Goal: Task Accomplishment & Management: Complete application form

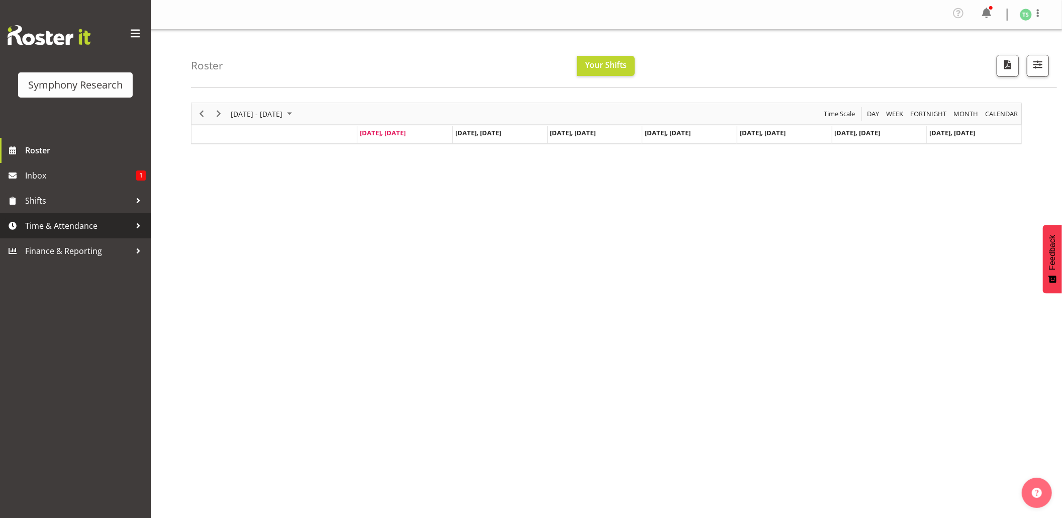
click at [65, 230] on span "Time & Attendance" at bounding box center [78, 225] width 106 height 15
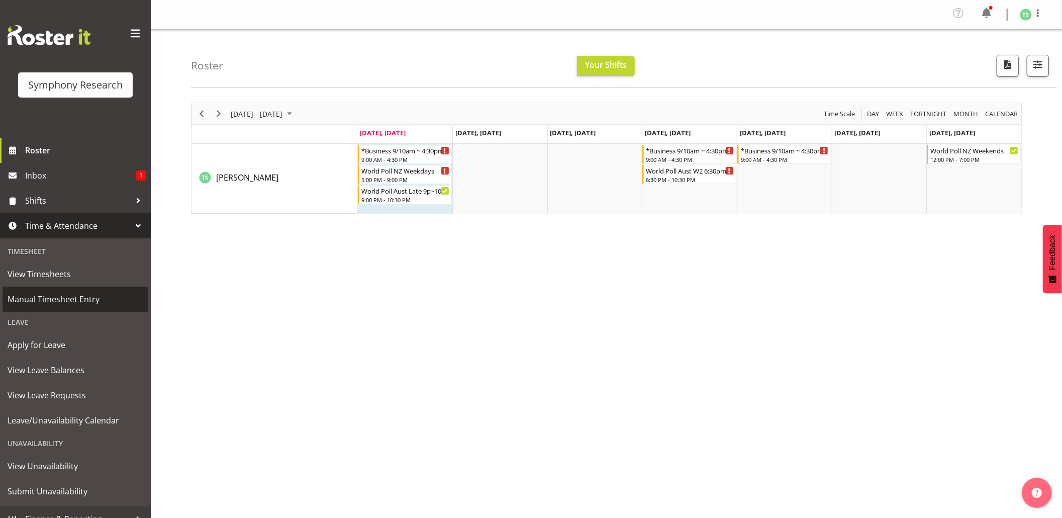
click at [51, 300] on span "Manual Timesheet Entry" at bounding box center [76, 299] width 136 height 15
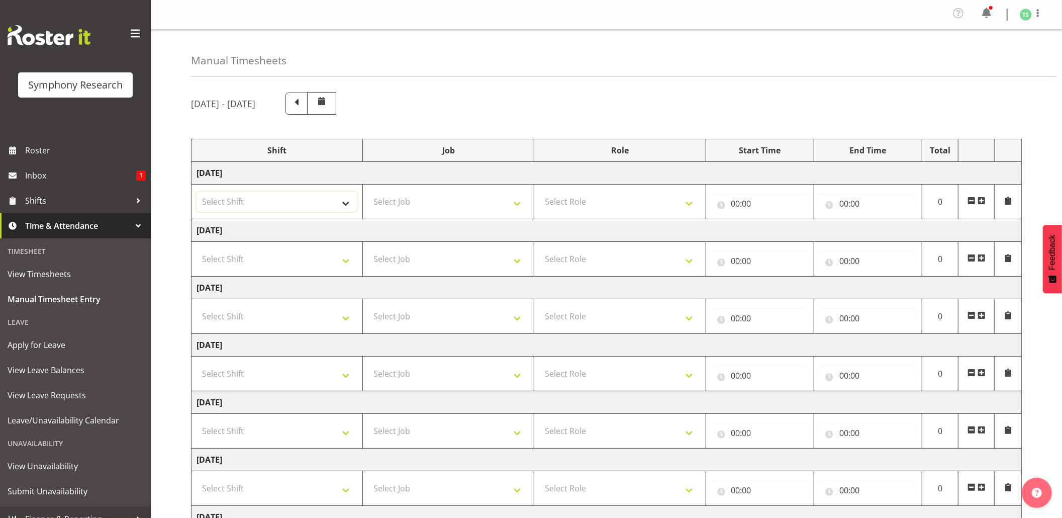
click at [336, 202] on select "Select Shift !!Weekend Residential (Roster IT Shift Label) *Business 9/10am ~ 4…" at bounding box center [277, 202] width 161 height 20
select select "56692"
click at [197, 193] on select "Select Shift !!Weekend Residential (Roster IT Shift Label) *Business 9/10am ~ 4…" at bounding box center [277, 202] width 161 height 20
click at [519, 201] on select "Select Job 550060 IF Admin 553492 World Poll Aus Wave 2 Main 2025 553493 World …" at bounding box center [448, 202] width 161 height 20
click at [518, 206] on select "Select Job 550060 IF Admin 553492 World Poll Aus Wave 2 Main 2025 553493 World …" at bounding box center [448, 202] width 161 height 20
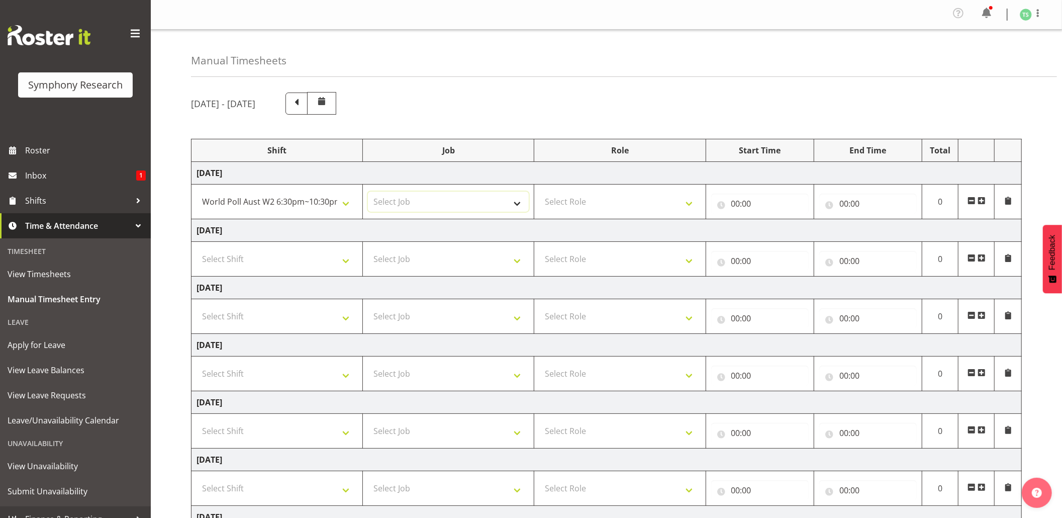
select select "10499"
click at [368, 193] on select "Select Job 550060 IF Admin 553492 World Poll Aus Wave 2 Main 2025 553493 World …" at bounding box center [448, 202] width 161 height 20
click at [688, 206] on select "Select Role Briefing Interviewing" at bounding box center [619, 202] width 161 height 20
select select "47"
click at [539, 193] on select "Select Role Briefing Interviewing" at bounding box center [619, 202] width 161 height 20
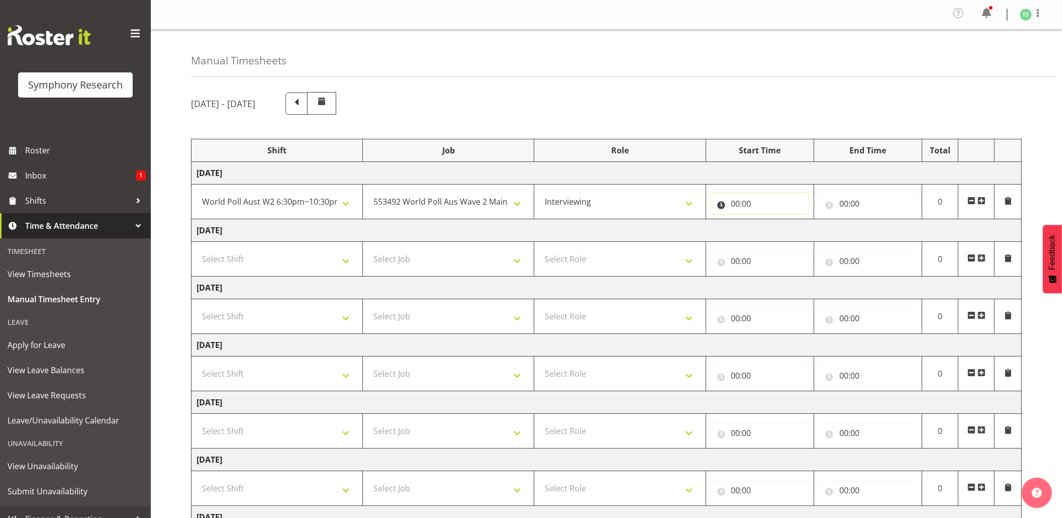
click at [738, 203] on input "00:00" at bounding box center [760, 204] width 98 height 20
click at [781, 235] on select "00 01 02 03 04 05 06 07 08 09 10 11 12 13 14 15 16 17 18 19 20 21 22 23" at bounding box center [780, 230] width 23 height 20
click at [737, 206] on input "00:00" at bounding box center [760, 204] width 98 height 20
click at [738, 208] on input "00:00" at bounding box center [760, 204] width 98 height 20
click at [775, 229] on select "00 01 02 03 04 05 06 07 08 09 10 11 12 13 14 15 16 17 18 19 20 21 22 23" at bounding box center [780, 230] width 23 height 20
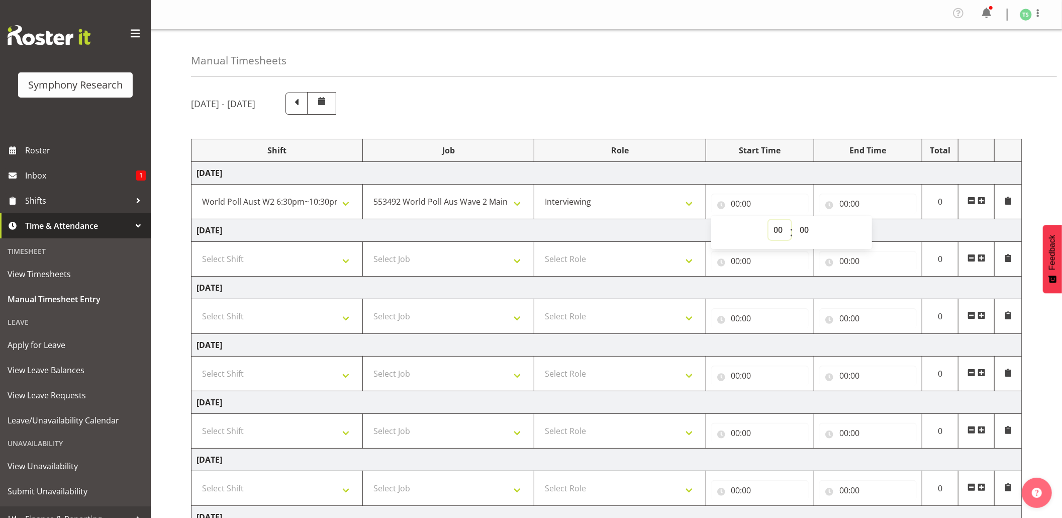
select select "18"
click at [769, 221] on select "00 01 02 03 04 05 06 07 08 09 10 11 12 13 14 15 16 17 18 19 20 21 22 23" at bounding box center [780, 230] width 23 height 20
type input "18:00"
click at [749, 205] on input "18:00" at bounding box center [760, 204] width 98 height 20
click at [747, 205] on input "18:00" at bounding box center [760, 204] width 98 height 20
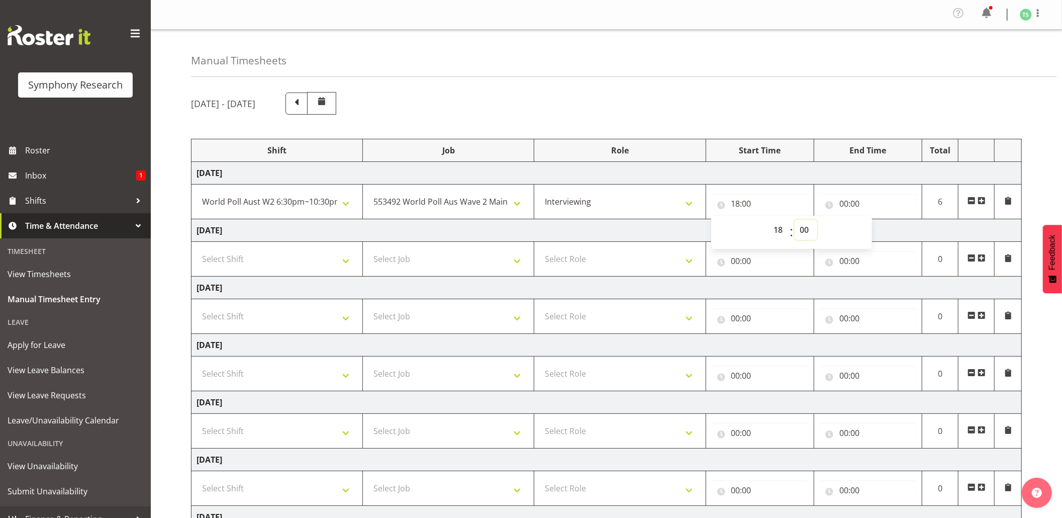
click at [799, 231] on select "00 01 02 03 04 05 06 07 08 09 10 11 12 13 14 15 16 17 18 19 20 21 22 23 24 25 2…" at bounding box center [806, 230] width 23 height 20
select select "31"
click at [795, 221] on select "00 01 02 03 04 05 06 07 08 09 10 11 12 13 14 15 16 17 18 19 20 21 22 23 24 25 2…" at bounding box center [806, 230] width 23 height 20
type input "18:31"
click at [753, 207] on input "18:31" at bounding box center [760, 204] width 98 height 20
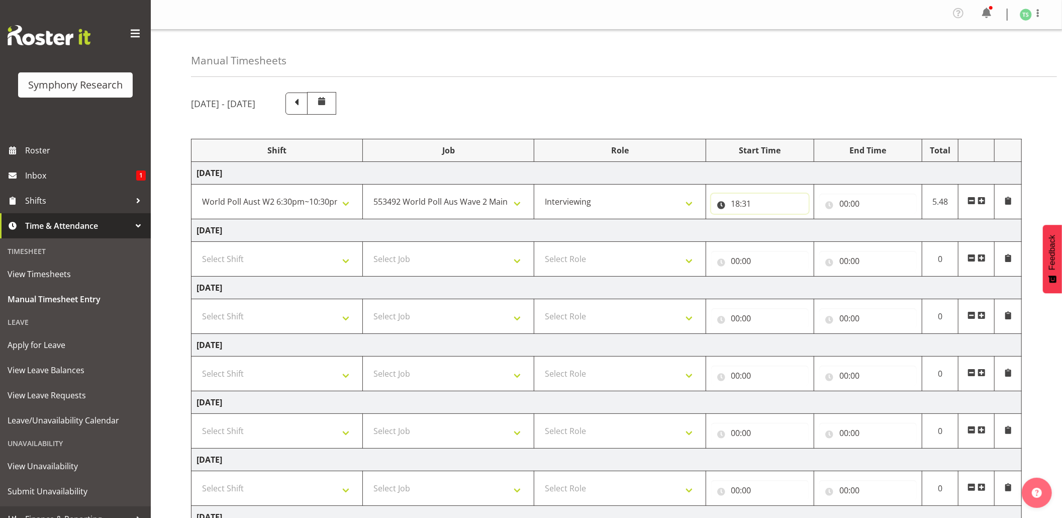
click at [748, 206] on input "18:31" at bounding box center [760, 204] width 98 height 20
click at [801, 229] on select "00 01 02 03 04 05 06 07 08 09 10 11 12 13 14 15 16 17 18 19 20 21 22 23 24 25 2…" at bounding box center [806, 230] width 23 height 20
select select "30"
click at [795, 221] on select "00 01 02 03 04 05 06 07 08 09 10 11 12 13 14 15 16 17 18 19 20 21 22 23 24 25 2…" at bounding box center [806, 230] width 23 height 20
type input "18:30"
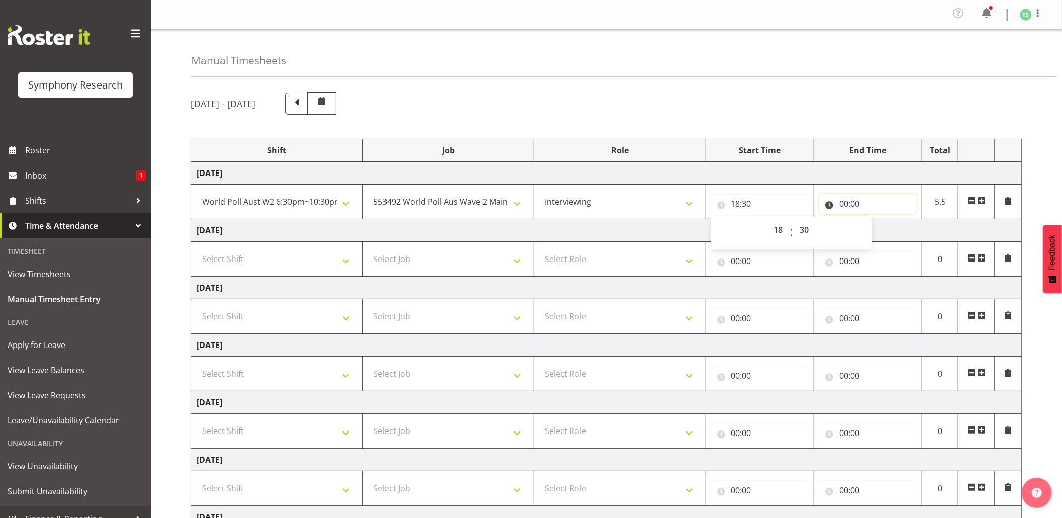
click at [846, 205] on input "00:00" at bounding box center [868, 204] width 98 height 20
click at [845, 206] on input "00:00" at bounding box center [868, 204] width 98 height 20
click at [843, 202] on input "00:00" at bounding box center [868, 204] width 98 height 20
click at [889, 225] on select "00 01 02 03 04 05 06 07 08 09 10 11 12 13 14 15 16 17 18 19 20 21 22 23" at bounding box center [888, 230] width 23 height 20
select select "22"
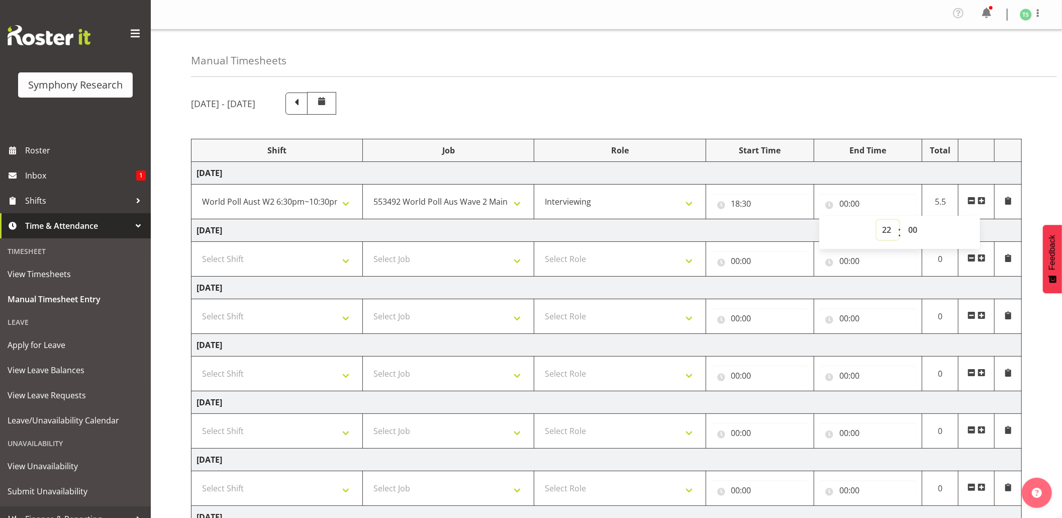
click at [877, 221] on select "00 01 02 03 04 05 06 07 08 09 10 11 12 13 14 15 16 17 18 19 20 21 22 23" at bounding box center [888, 230] width 23 height 20
type input "22:00"
click at [855, 202] on input "22:00" at bounding box center [868, 204] width 98 height 20
click at [916, 232] on select "00 01 02 03 04 05 06 07 08 09 10 11 12 13 14 15 16 17 18 19 20 21 22 23 24 25 2…" at bounding box center [914, 230] width 23 height 20
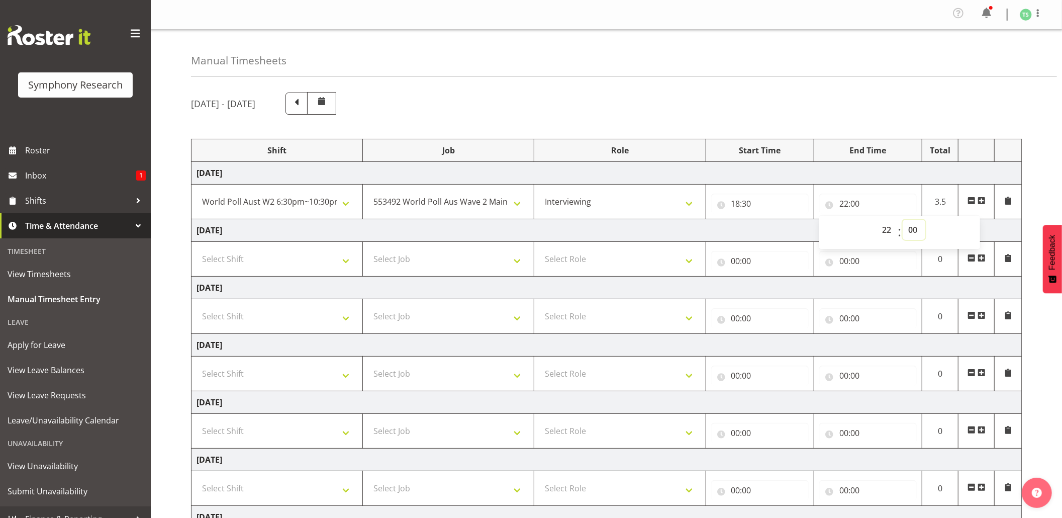
select select "30"
click at [903, 221] on select "00 01 02 03 04 05 06 07 08 09 10 11 12 13 14 15 16 17 18 19 20 21 22 23 24 25 2…" at bounding box center [914, 230] width 23 height 20
type input "22:30"
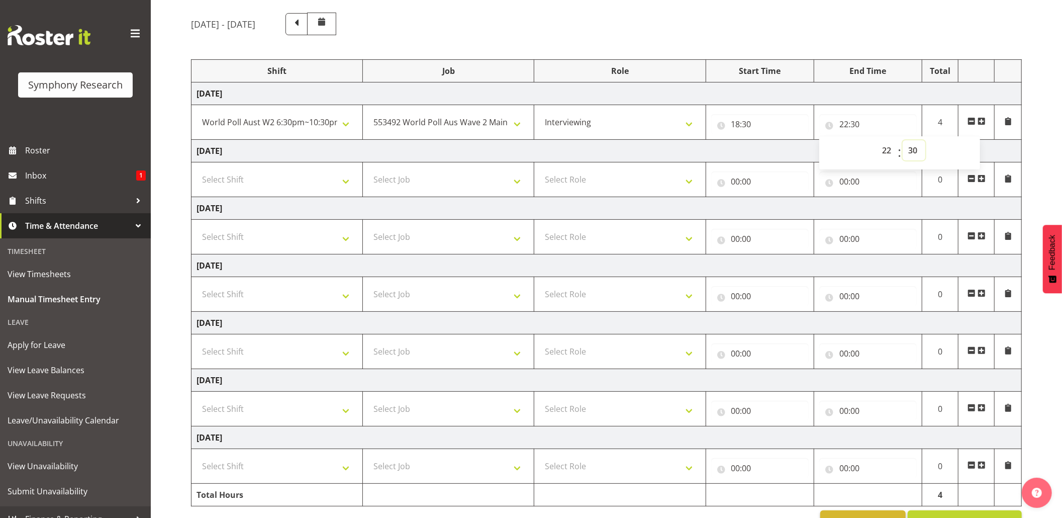
scroll to position [115, 0]
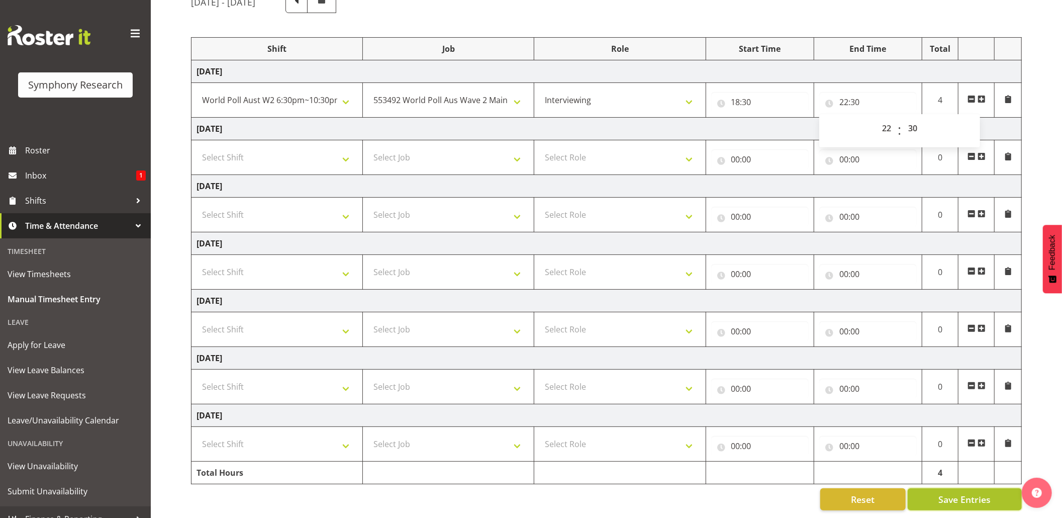
click at [950, 493] on span "Save Entries" at bounding box center [965, 499] width 52 height 13
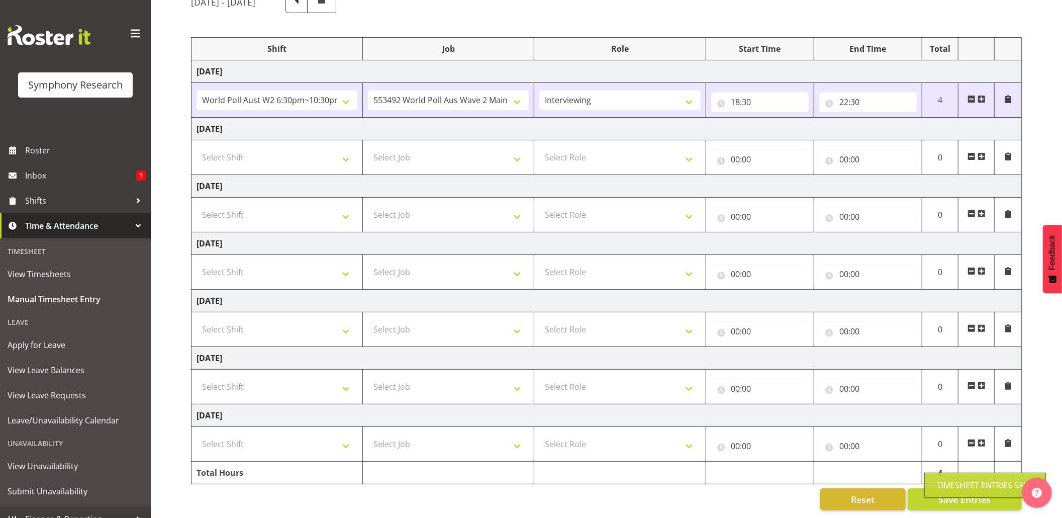
click at [944, 476] on div "Timesheet Entries Save" at bounding box center [985, 485] width 122 height 25
click at [956, 493] on span "Save Entries" at bounding box center [965, 499] width 52 height 13
click at [956, 482] on div "Timesheet Entries Save" at bounding box center [985, 485] width 97 height 12
click at [953, 484] on div "Timesheet Entries Save" at bounding box center [985, 485] width 97 height 12
click at [948, 493] on span "Save Entries" at bounding box center [965, 499] width 52 height 13
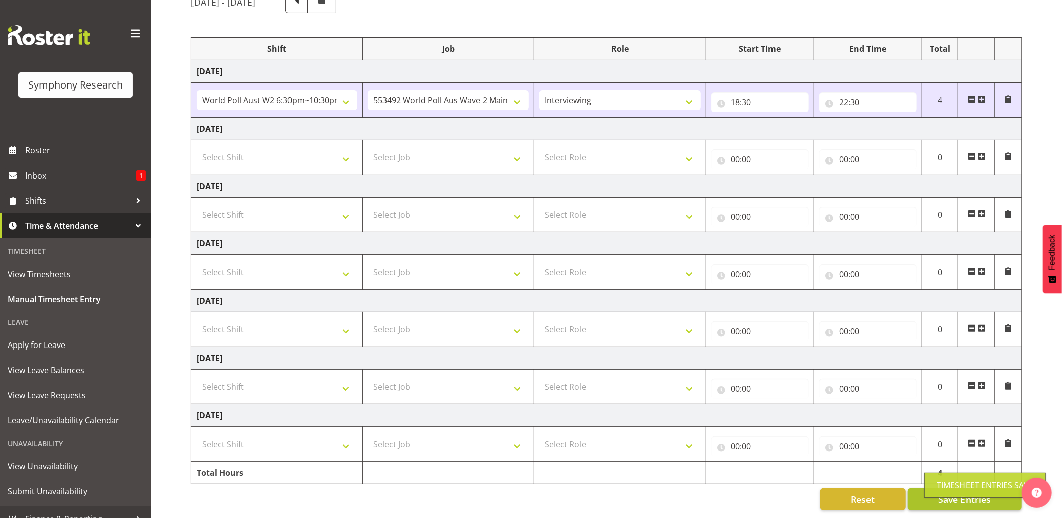
click at [948, 485] on div "Timesheet Entries Save" at bounding box center [985, 485] width 97 height 12
click at [964, 488] on button "Save Entries" at bounding box center [965, 499] width 114 height 22
click at [959, 493] on span "Save Entries" at bounding box center [965, 499] width 52 height 13
click at [938, 488] on button "Save Entries" at bounding box center [965, 499] width 114 height 22
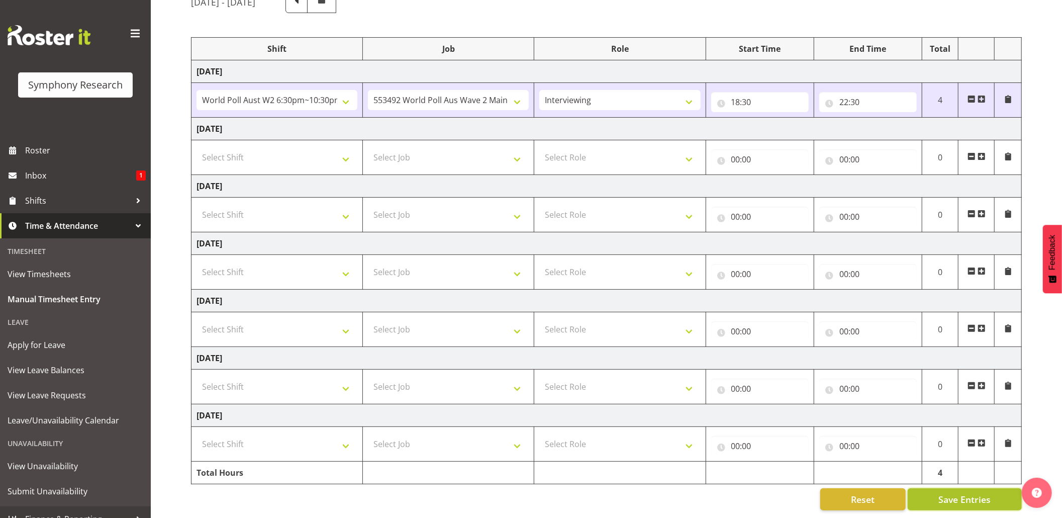
click at [946, 493] on span "Save Entries" at bounding box center [965, 499] width 52 height 13
click at [936, 478] on div "September 1st - September 7th 2025 Shift Job Role Start Time End Time Total Mon…" at bounding box center [626, 250] width 871 height 535
click at [933, 488] on button "Save Entries" at bounding box center [965, 499] width 114 height 22
click at [37, 200] on span "Shifts" at bounding box center [78, 200] width 106 height 15
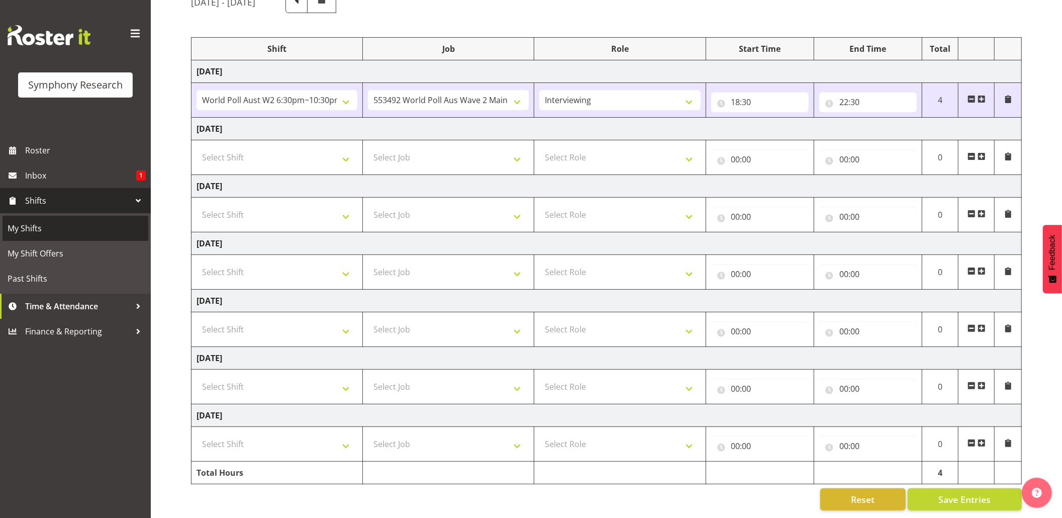
click at [25, 223] on span "My Shifts" at bounding box center [76, 228] width 136 height 15
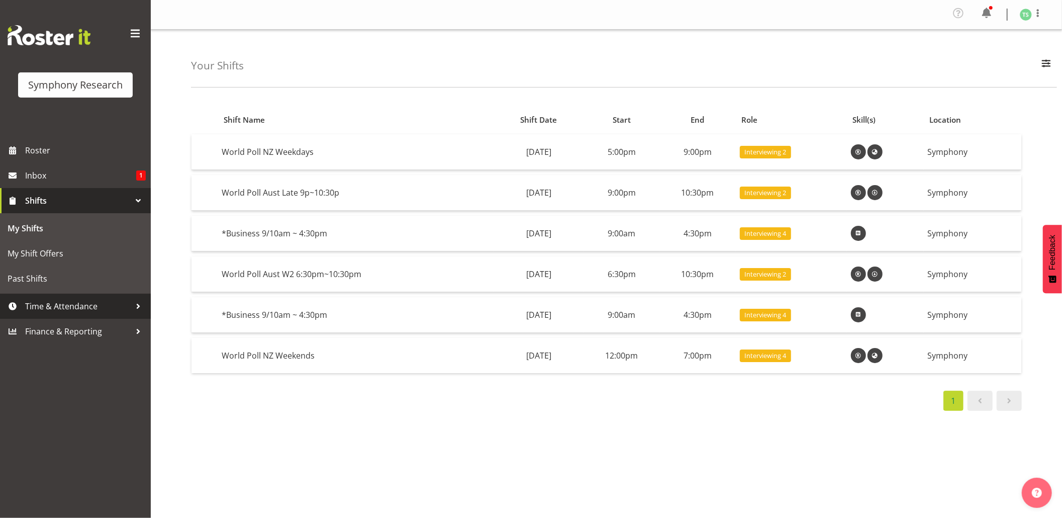
click at [43, 306] on span "Time & Attendance" at bounding box center [78, 306] width 106 height 15
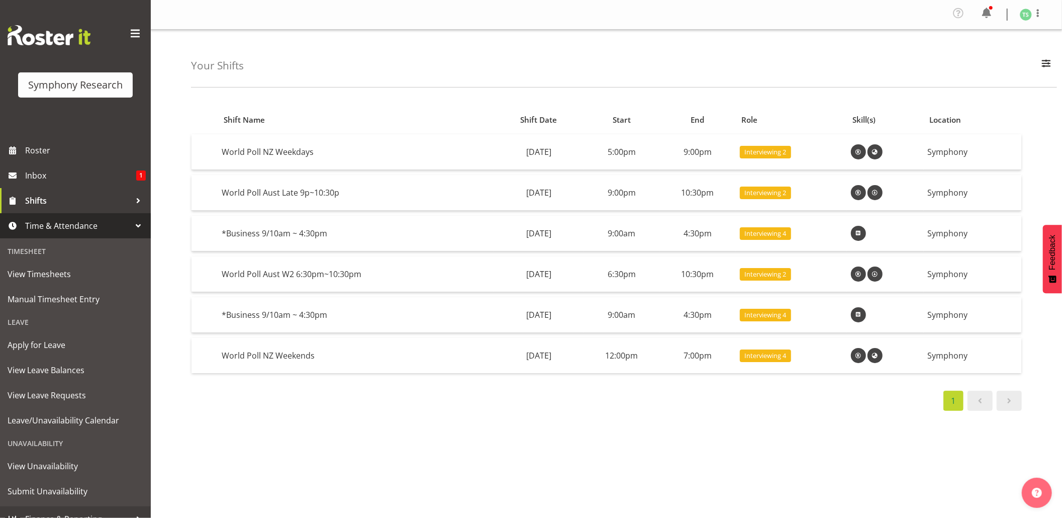
scroll to position [13, 0]
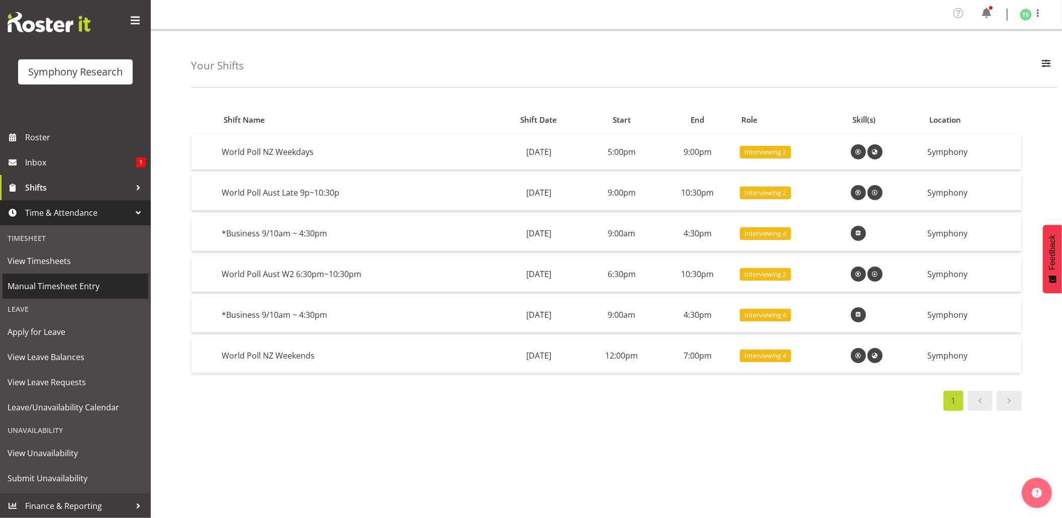
click at [64, 287] on span "Manual Timesheet Entry" at bounding box center [76, 285] width 136 height 15
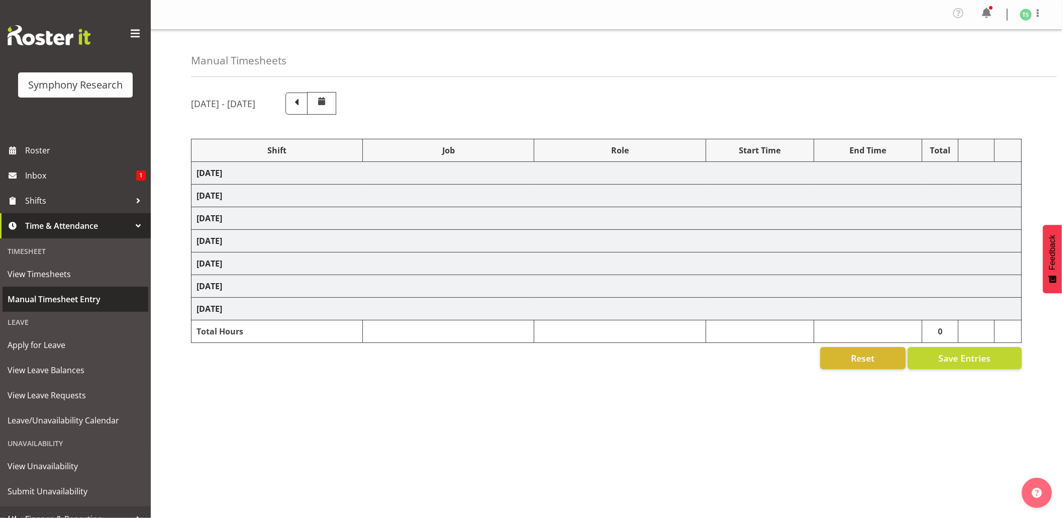
select select "56692"
select select "10499"
select select "47"
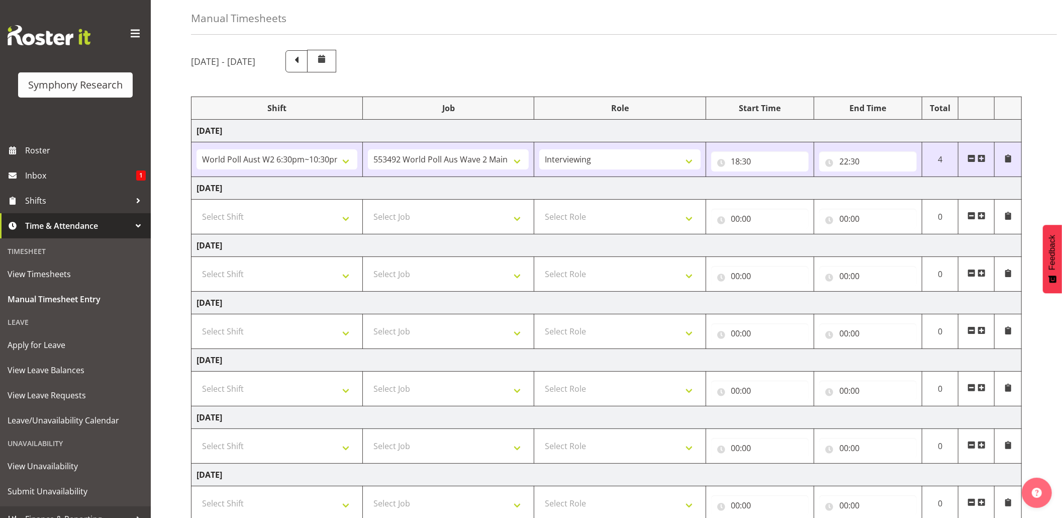
scroll to position [115, 0]
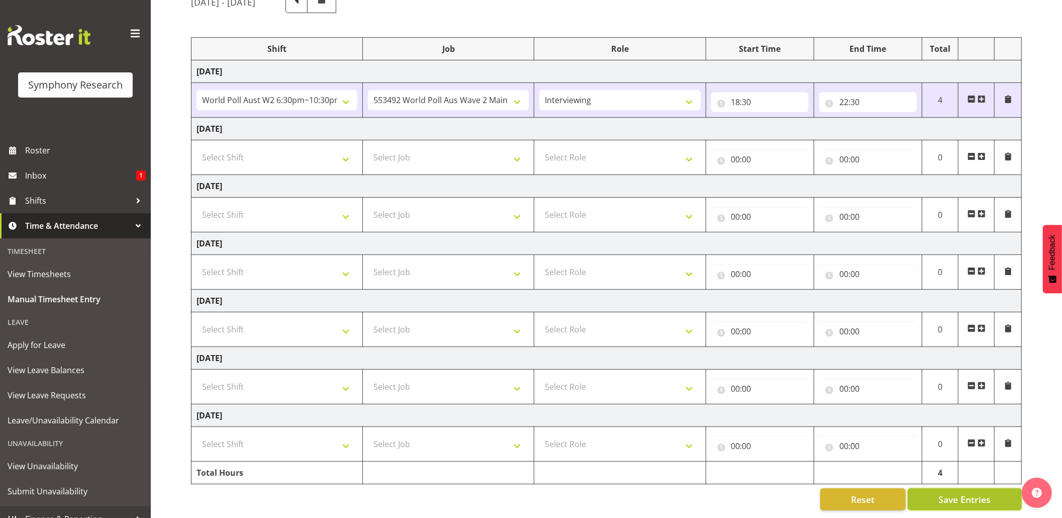
click at [940, 493] on span "Save Entries" at bounding box center [965, 499] width 52 height 13
click at [937, 479] on div "Timesheet Entries Save" at bounding box center [985, 485] width 97 height 12
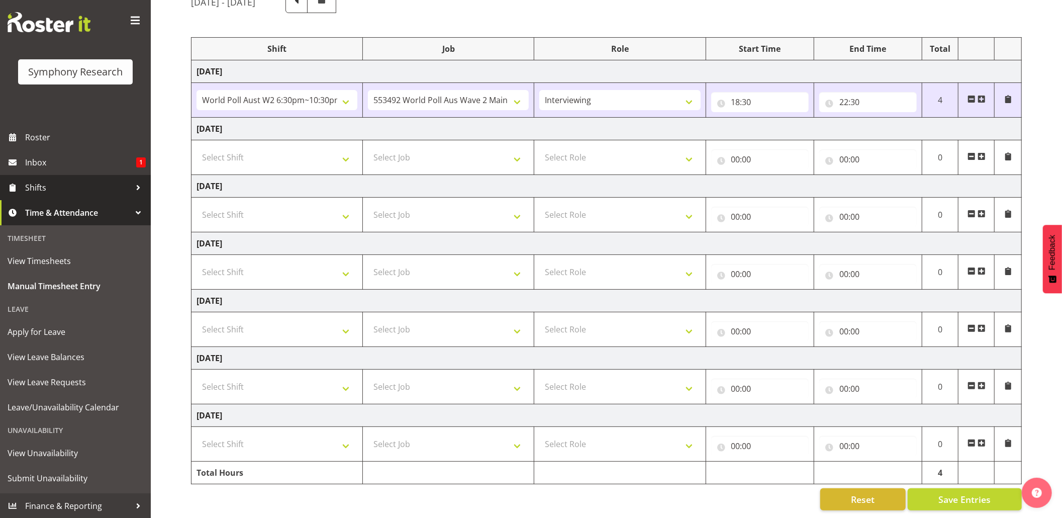
click at [20, 186] on link "Shifts" at bounding box center [75, 187] width 151 height 25
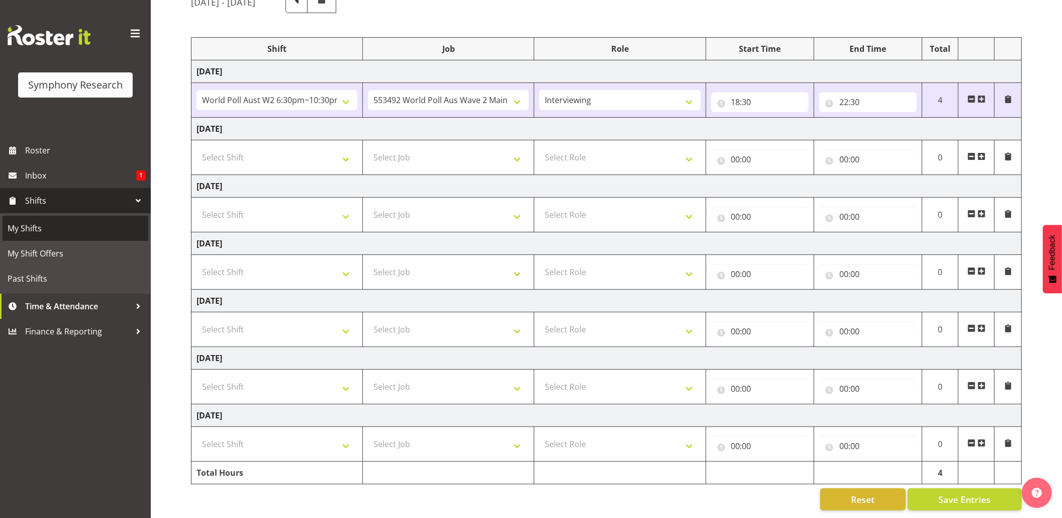
click at [25, 226] on span "My Shifts" at bounding box center [76, 228] width 136 height 15
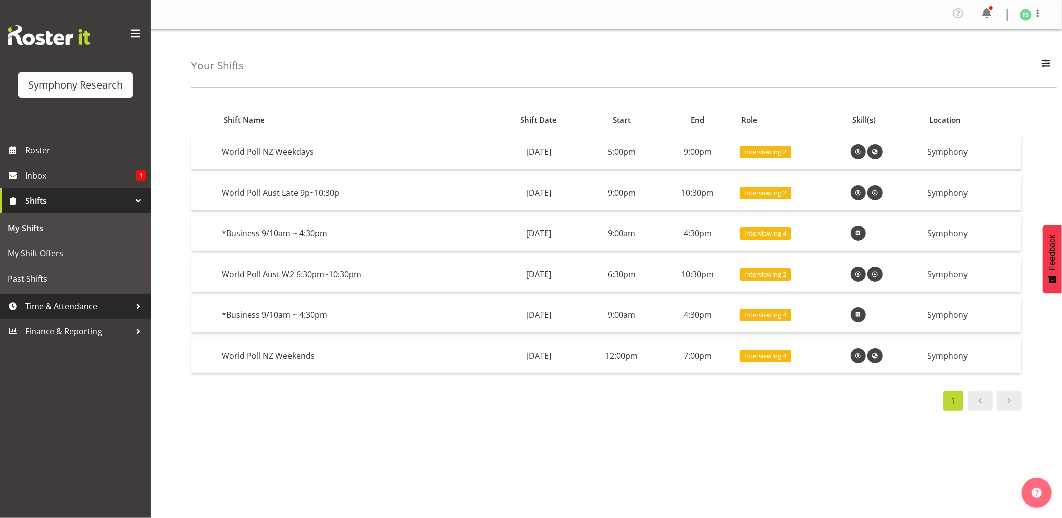
click at [52, 304] on span "Time & Attendance" at bounding box center [78, 306] width 106 height 15
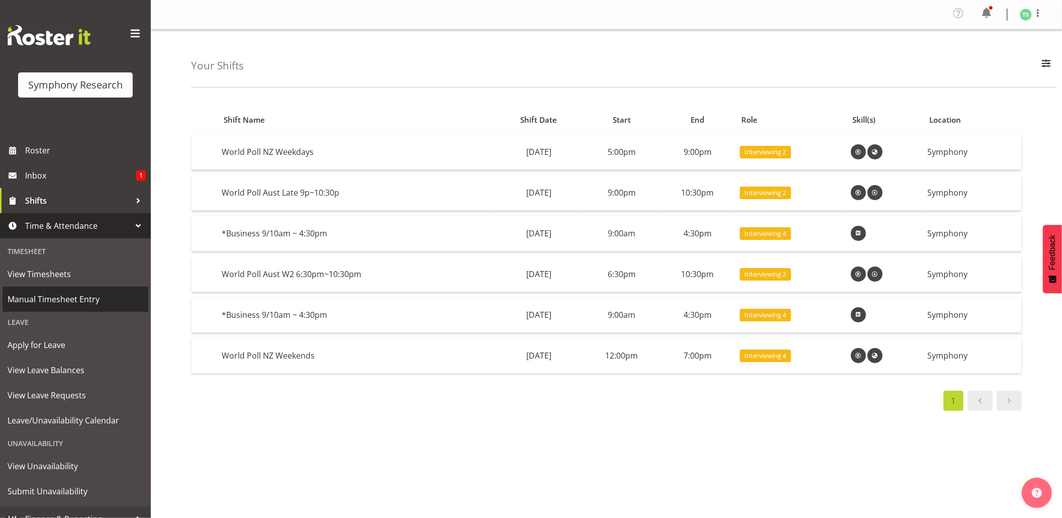
click at [52, 299] on span "Manual Timesheet Entry" at bounding box center [76, 299] width 136 height 15
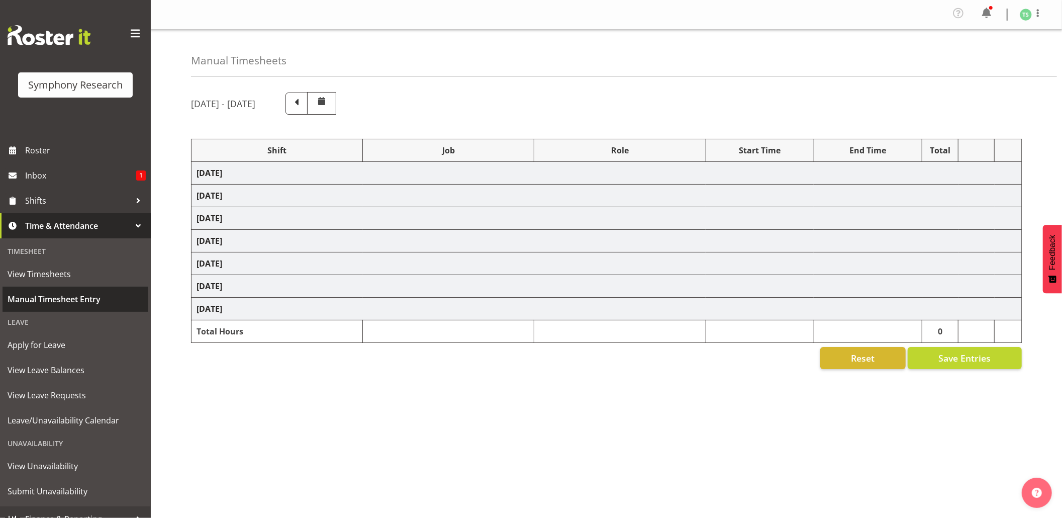
select select "56692"
select select "10499"
select select "47"
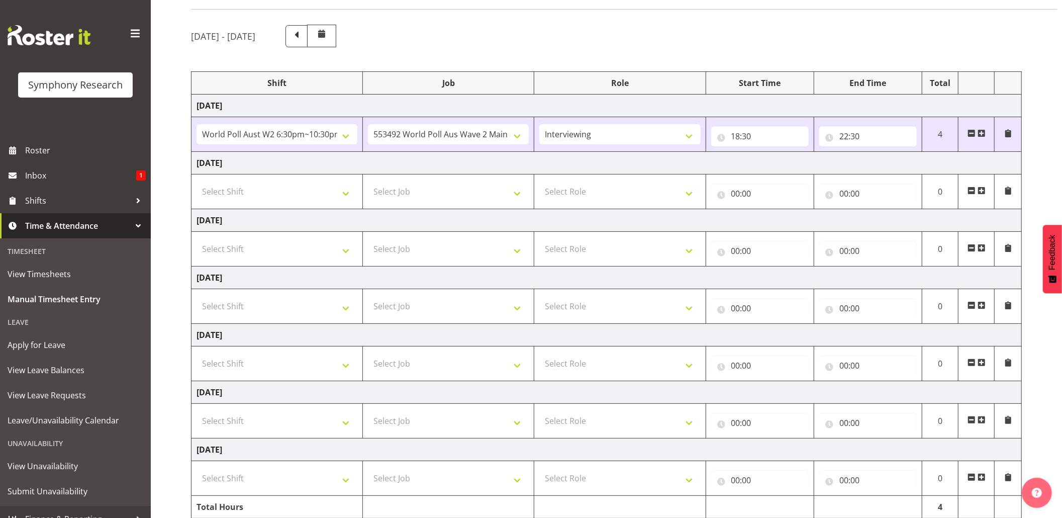
scroll to position [115, 0]
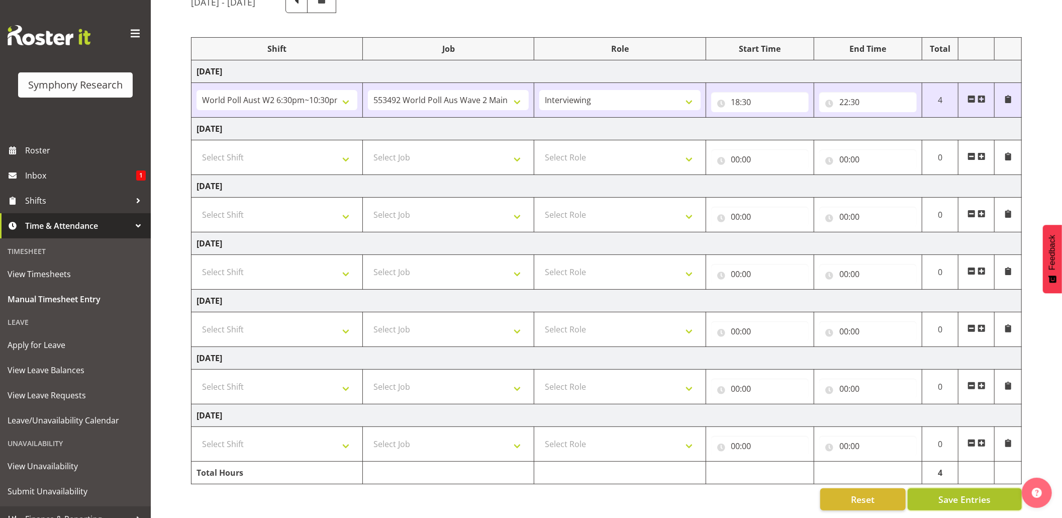
click at [934, 488] on button "Save Entries" at bounding box center [965, 499] width 114 height 22
click at [961, 488] on button "Save Entries" at bounding box center [965, 499] width 114 height 22
drag, startPoint x: 961, startPoint y: 489, endPoint x: 956, endPoint y: 487, distance: 5.9
click at [960, 493] on span "Save Entries" at bounding box center [965, 499] width 52 height 13
